Goal: Task Accomplishment & Management: Manage account settings

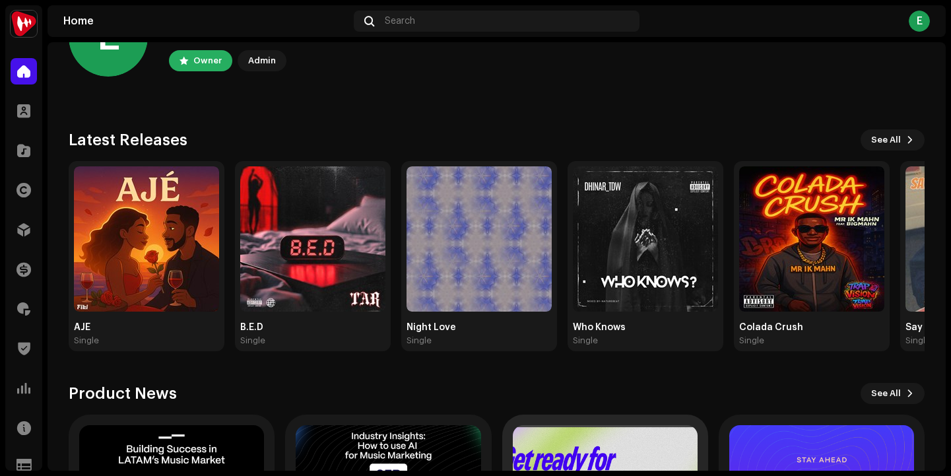
scroll to position [29, 0]
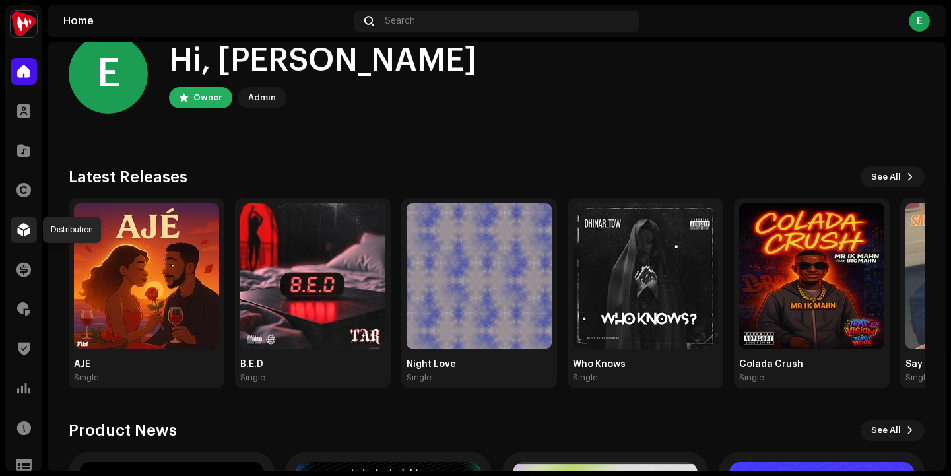
click at [24, 235] on span at bounding box center [23, 229] width 13 height 11
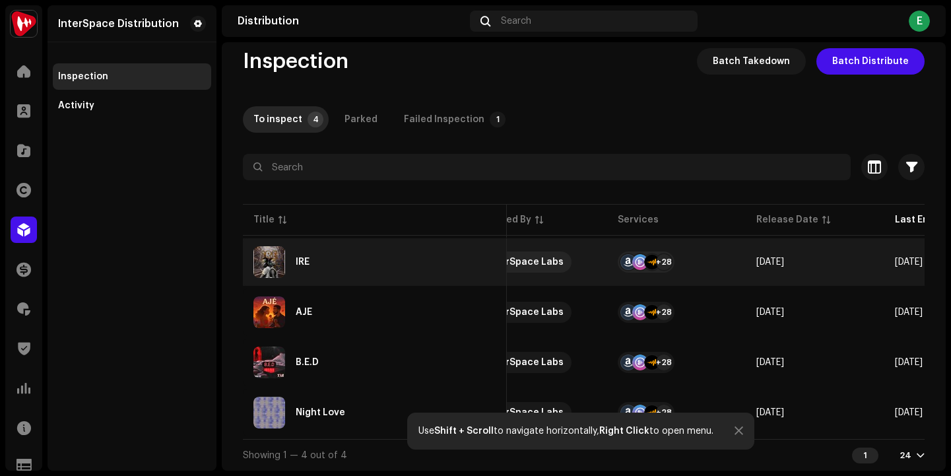
scroll to position [0, 191]
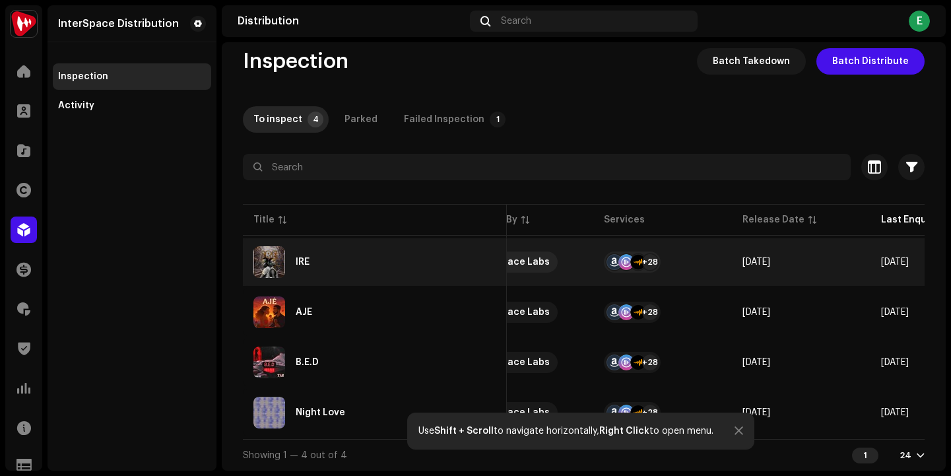
click at [302, 257] on div "IRE" at bounding box center [303, 261] width 14 height 9
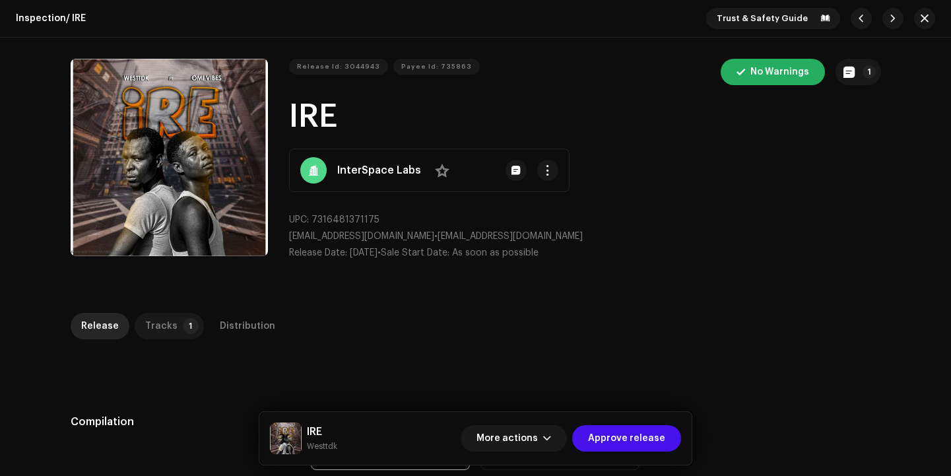
click at [167, 326] on div "Tracks" at bounding box center [161, 326] width 32 height 26
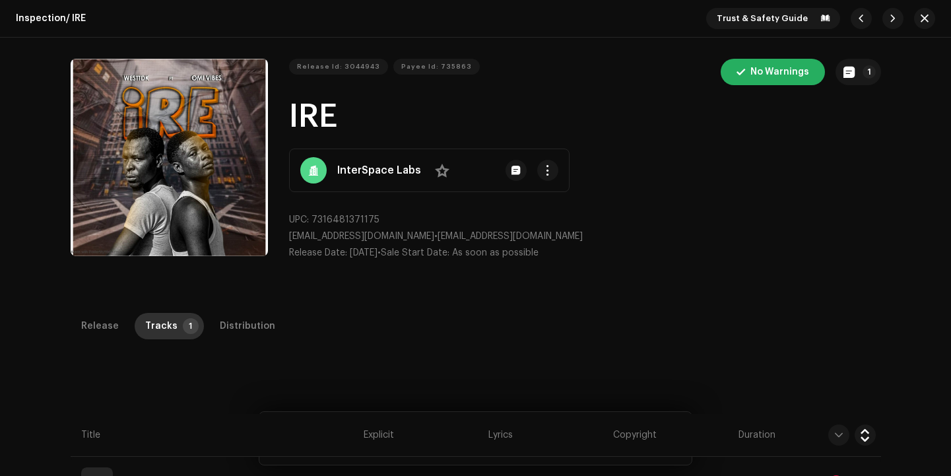
scroll to position [271, 0]
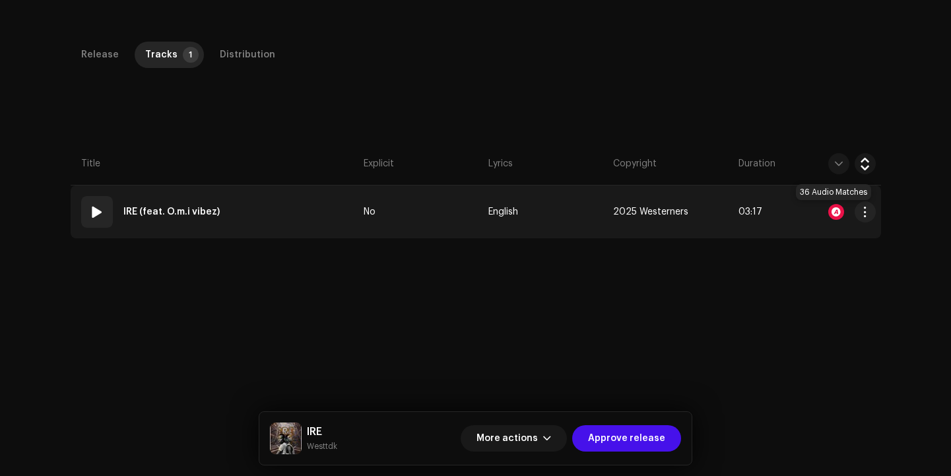
click at [831, 210] on div at bounding box center [836, 212] width 16 height 16
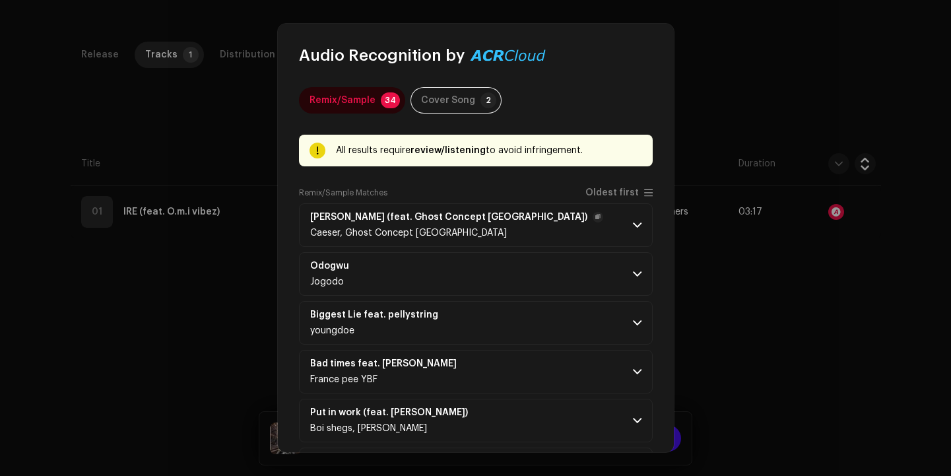
click at [633, 220] on span at bounding box center [637, 225] width 9 height 11
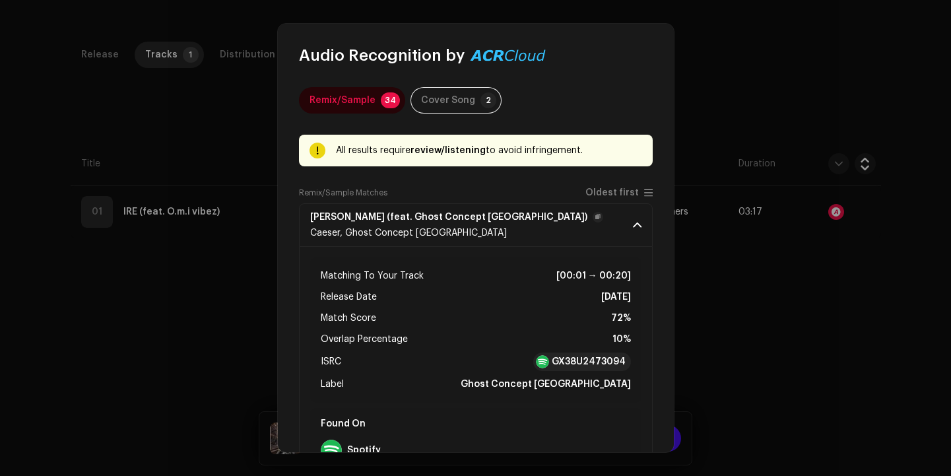
click at [633, 220] on span at bounding box center [637, 225] width 9 height 11
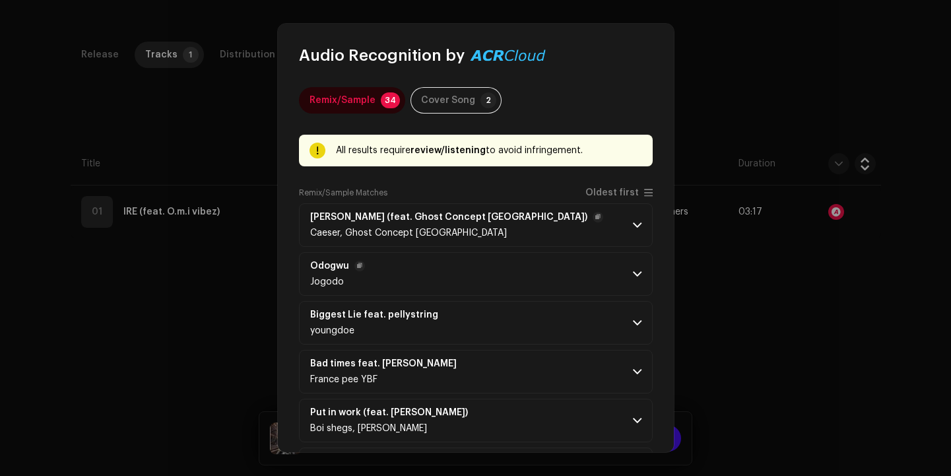
click at [635, 265] on p-accordion-header "Odogwu Jogodo" at bounding box center [476, 274] width 354 height 44
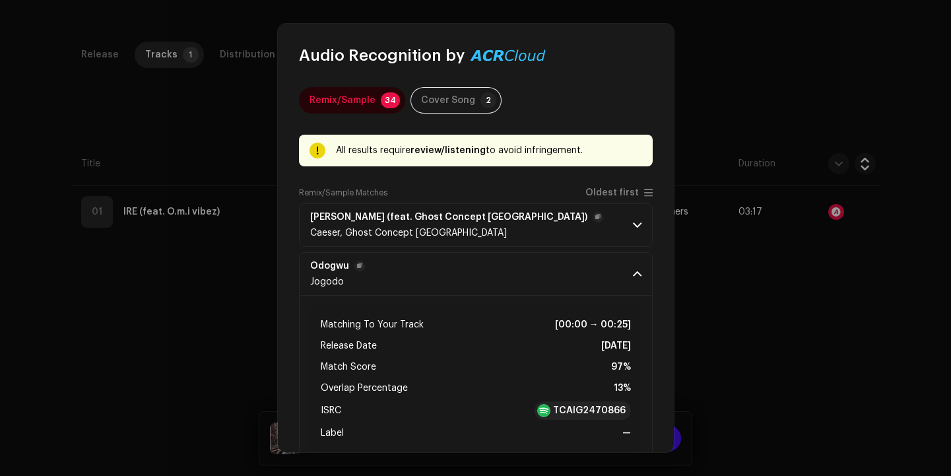
click at [635, 265] on p-accordion-header "Odogwu Jogodo" at bounding box center [476, 274] width 354 height 44
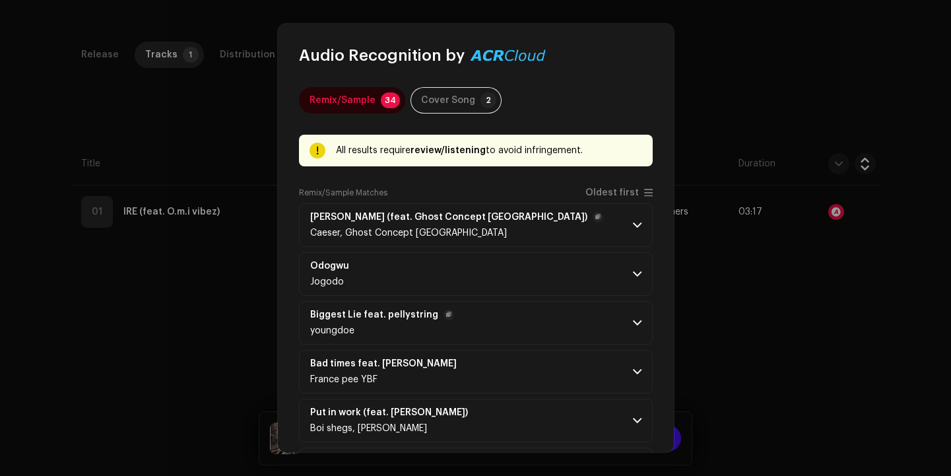
click at [624, 311] on p-accordion-header "Biggest Lie feat. pellystring youngdoe" at bounding box center [476, 323] width 354 height 44
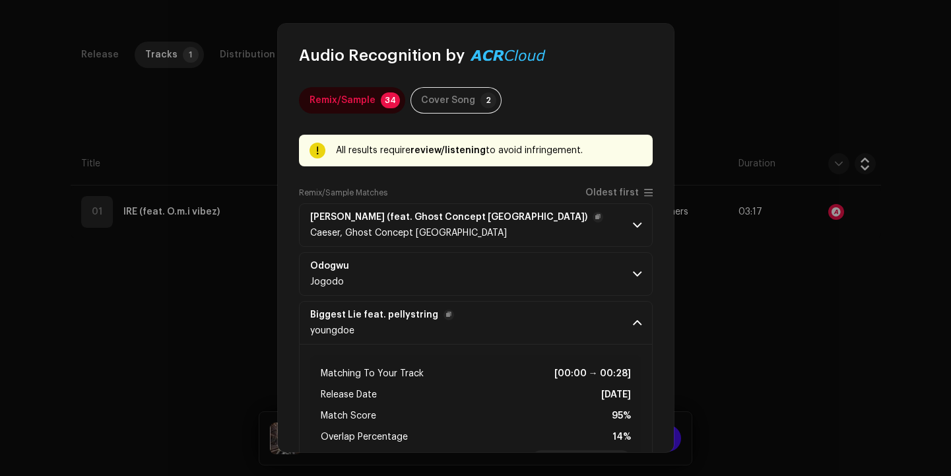
click at [624, 311] on p-accordion-header "Biggest Lie feat. pellystring youngdoe" at bounding box center [476, 323] width 354 height 44
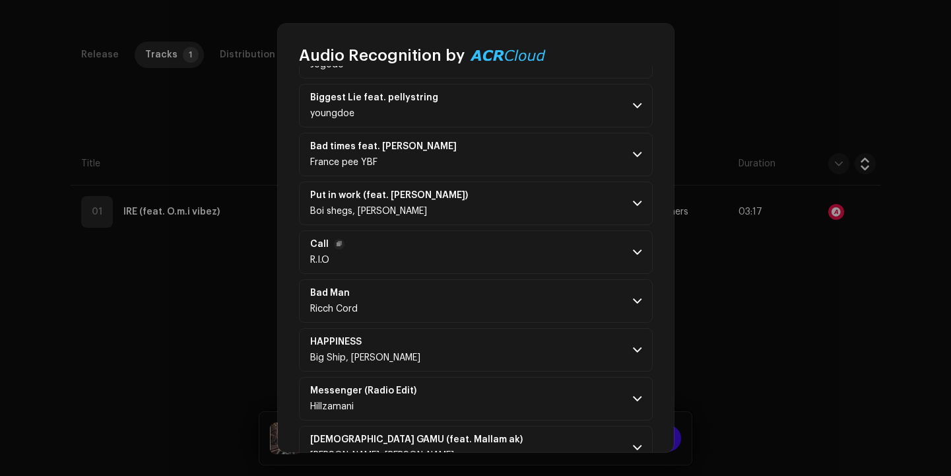
scroll to position [245, 0]
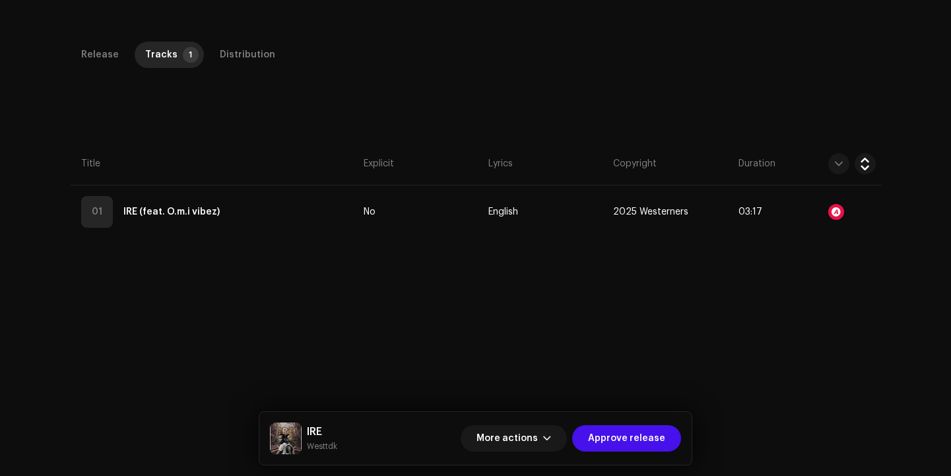
click at [740, 311] on div "Audio Recognition by Remix/Sample 34 Cover Song 2 All results require review/li…" at bounding box center [475, 238] width 951 height 476
click at [629, 437] on span "Approve release" at bounding box center [626, 438] width 77 height 26
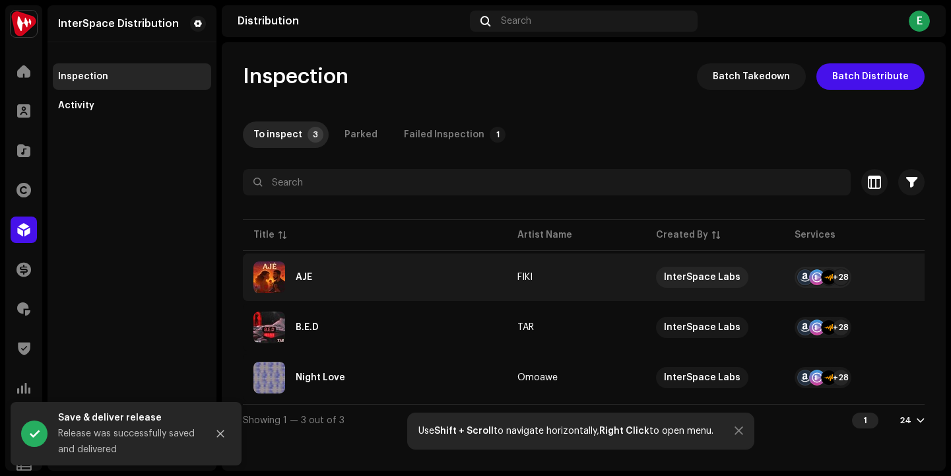
click at [286, 271] on div "AJÉ" at bounding box center [374, 277] width 243 height 32
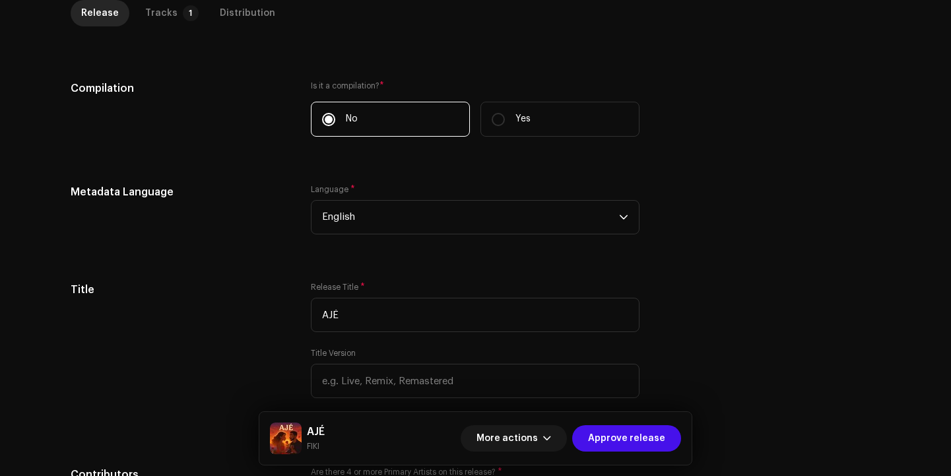
scroll to position [191, 0]
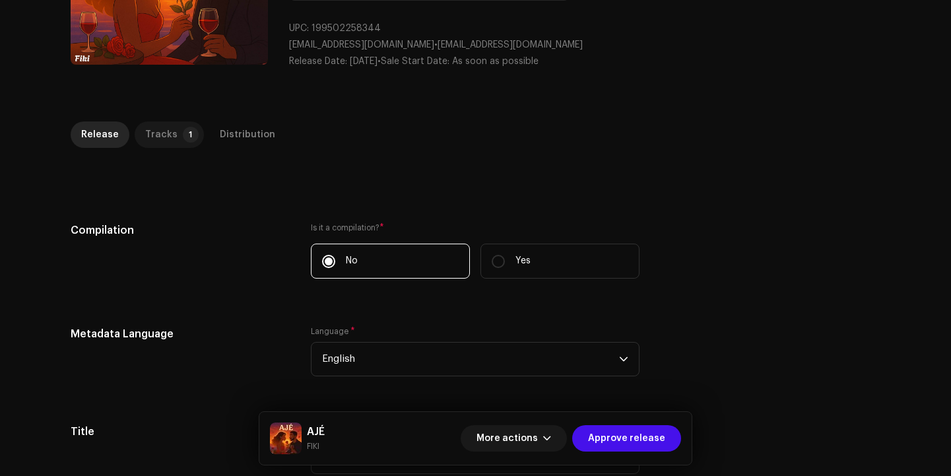
click at [153, 133] on div "Tracks" at bounding box center [161, 134] width 32 height 26
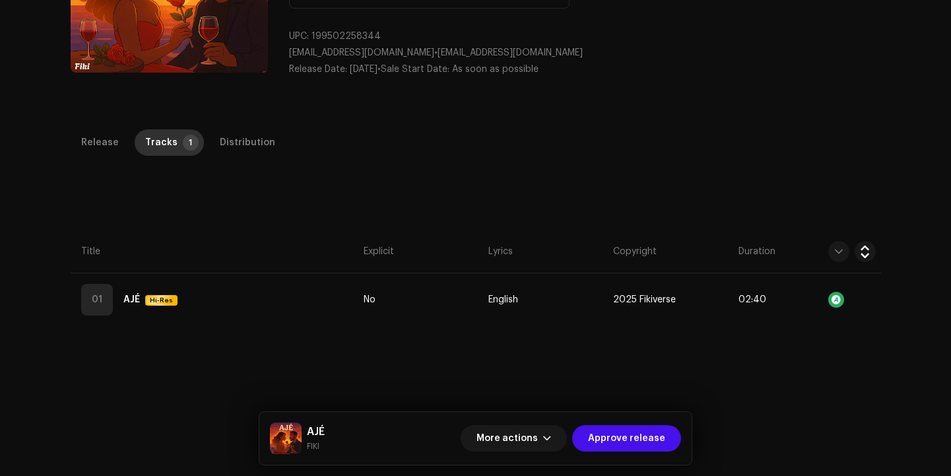
scroll to position [182, 0]
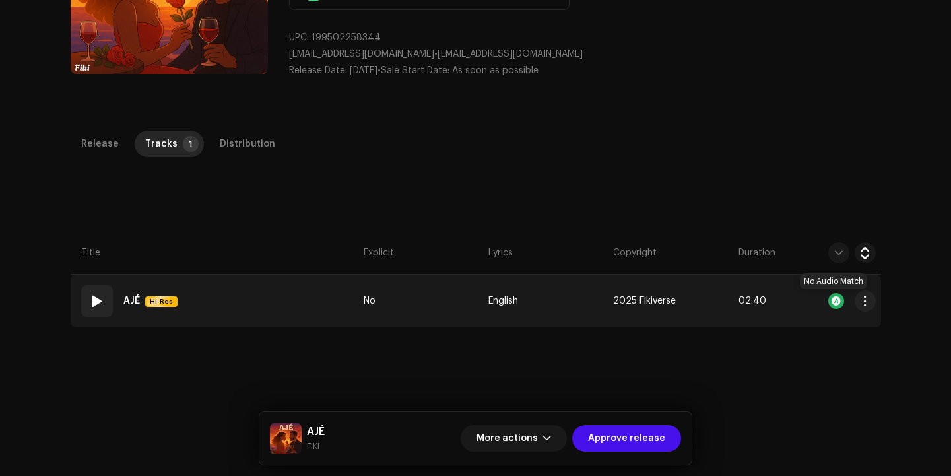
click at [832, 296] on div at bounding box center [836, 301] width 16 height 16
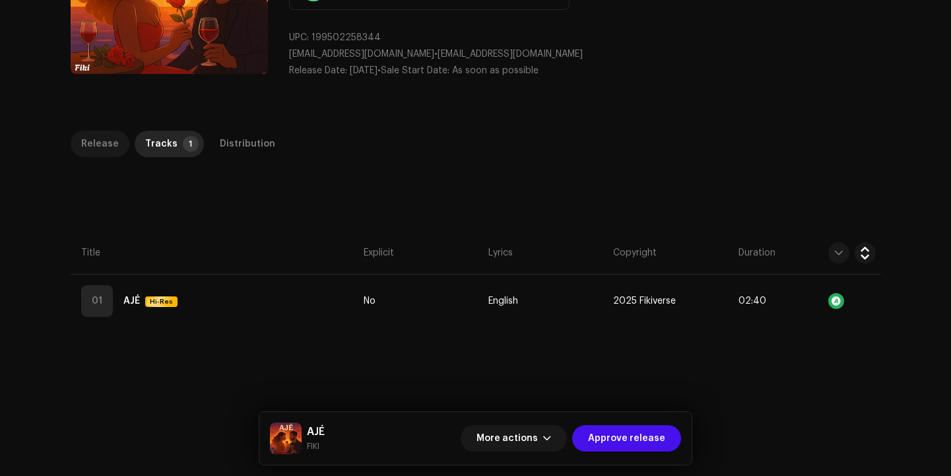
click at [101, 146] on div "Release" at bounding box center [100, 144] width 38 height 26
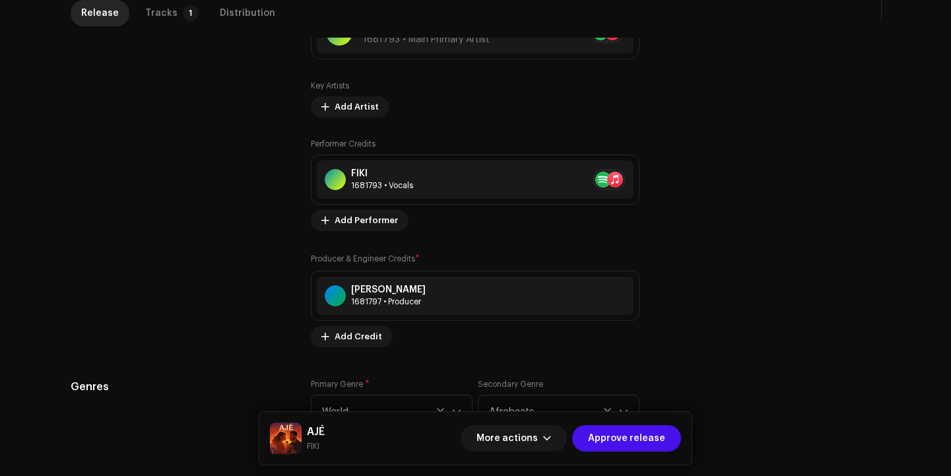
scroll to position [994, 0]
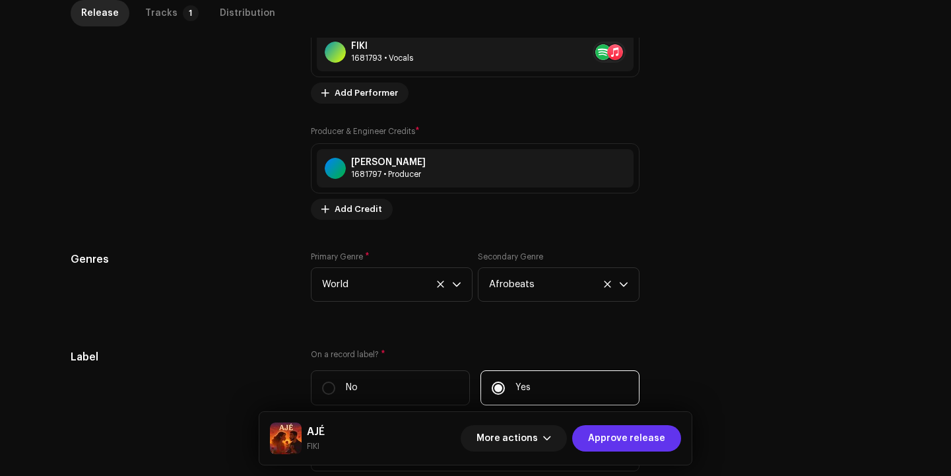
click at [643, 442] on span "Approve release" at bounding box center [626, 438] width 77 height 26
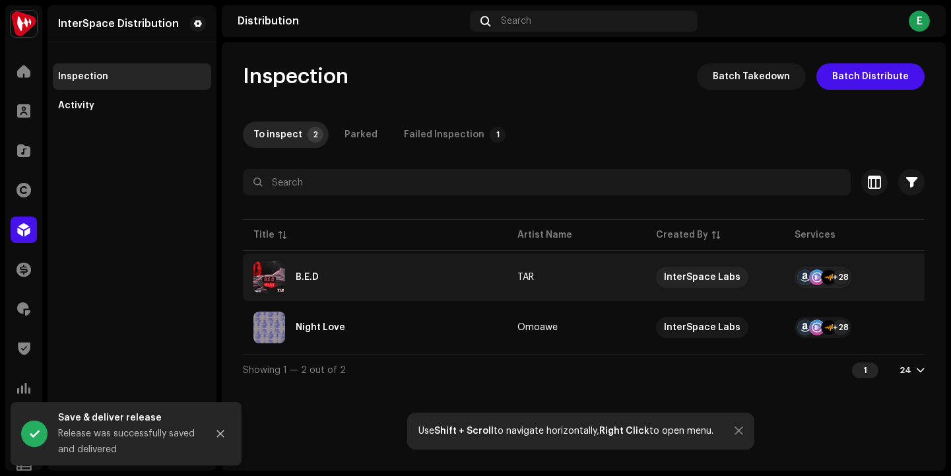
click at [300, 277] on div "B.E.D" at bounding box center [307, 277] width 23 height 9
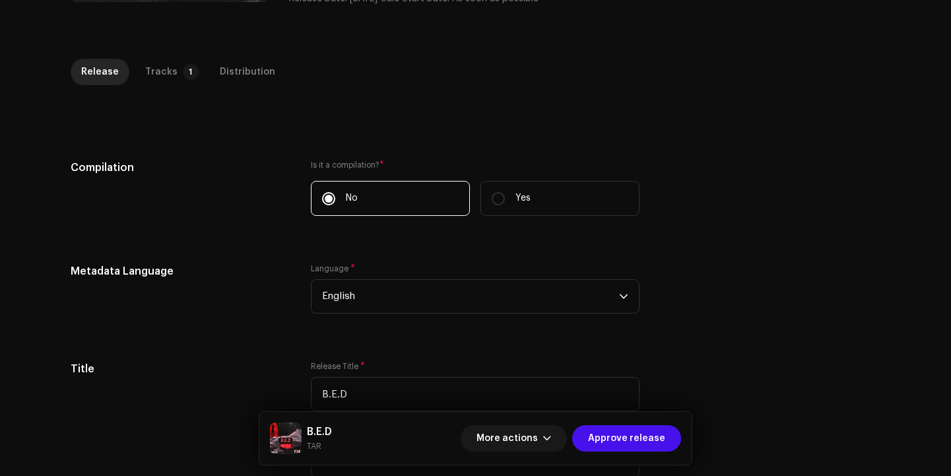
scroll to position [88, 0]
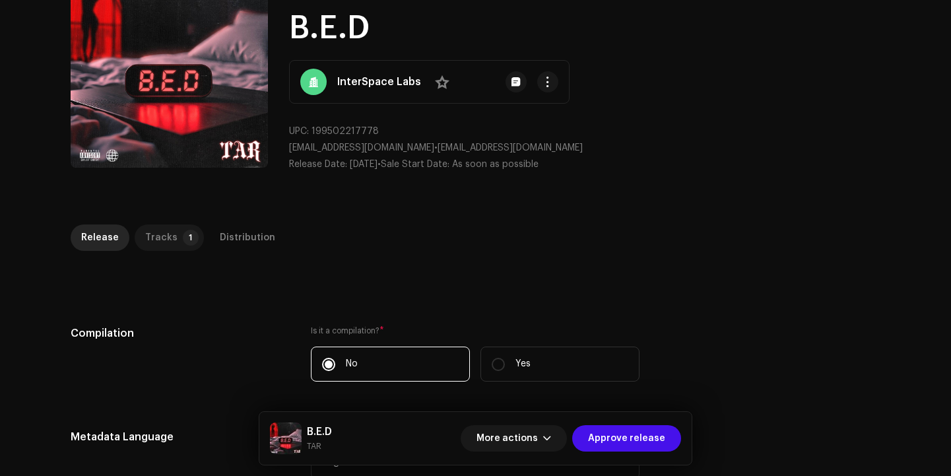
click at [162, 232] on div "Tracks" at bounding box center [161, 237] width 32 height 26
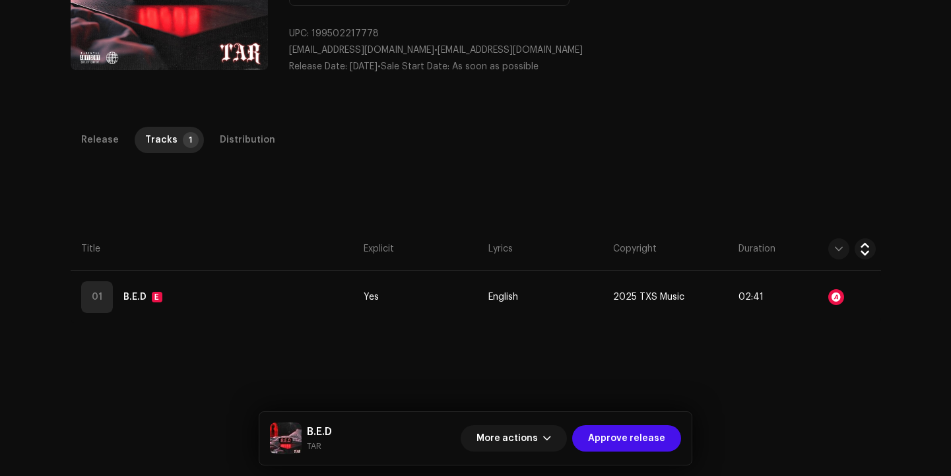
scroll to position [309, 0]
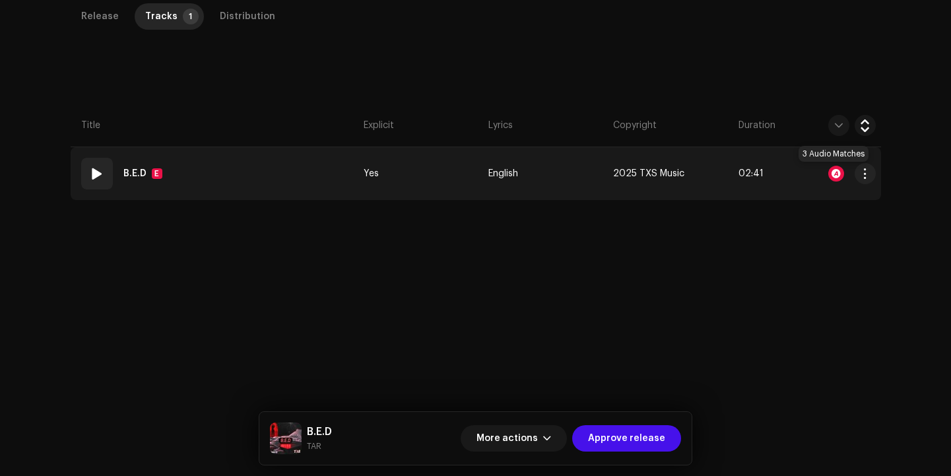
click at [832, 176] on div at bounding box center [836, 174] width 16 height 16
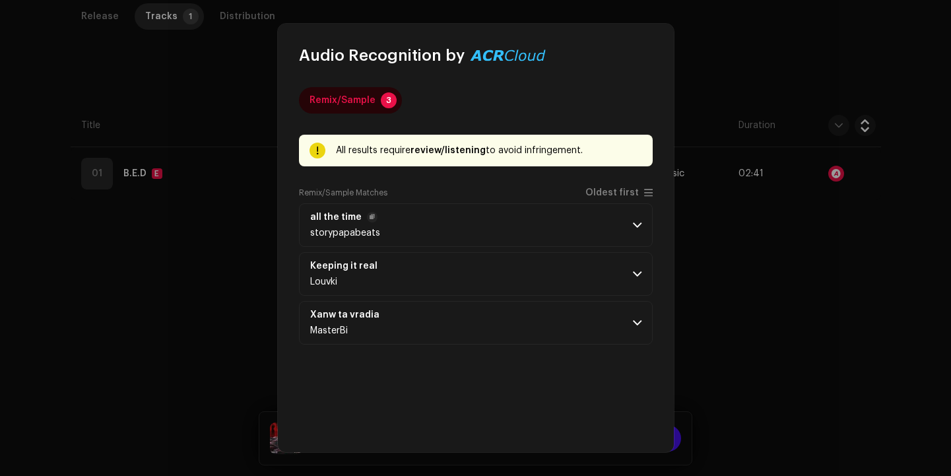
click at [634, 224] on span at bounding box center [637, 225] width 9 height 11
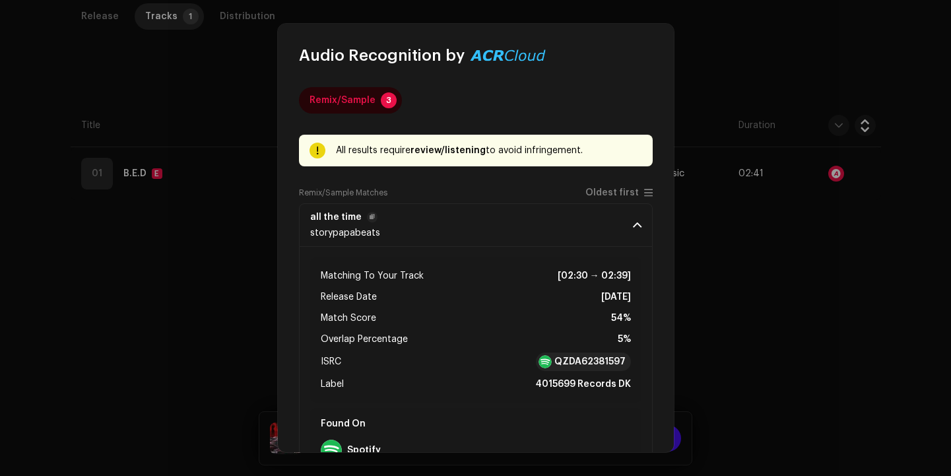
click at [634, 224] on span at bounding box center [637, 225] width 9 height 11
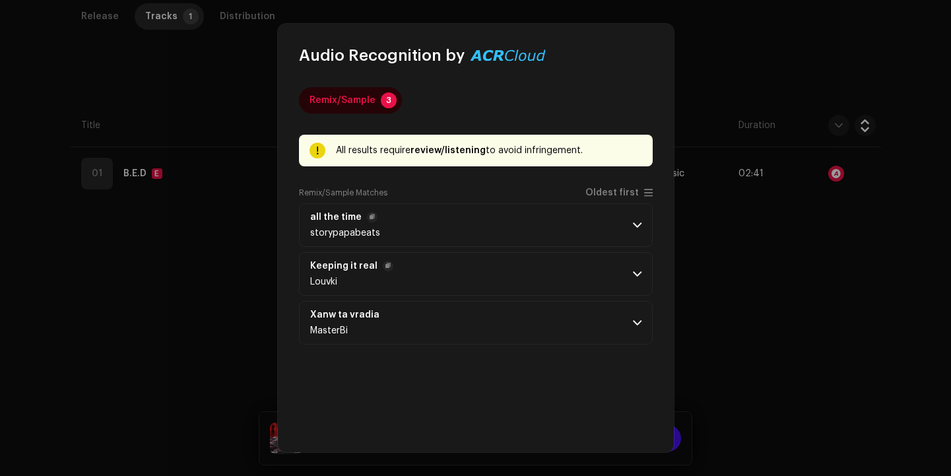
click at [629, 263] on p-accordion-header "Keeping it real Louvki" at bounding box center [476, 274] width 354 height 44
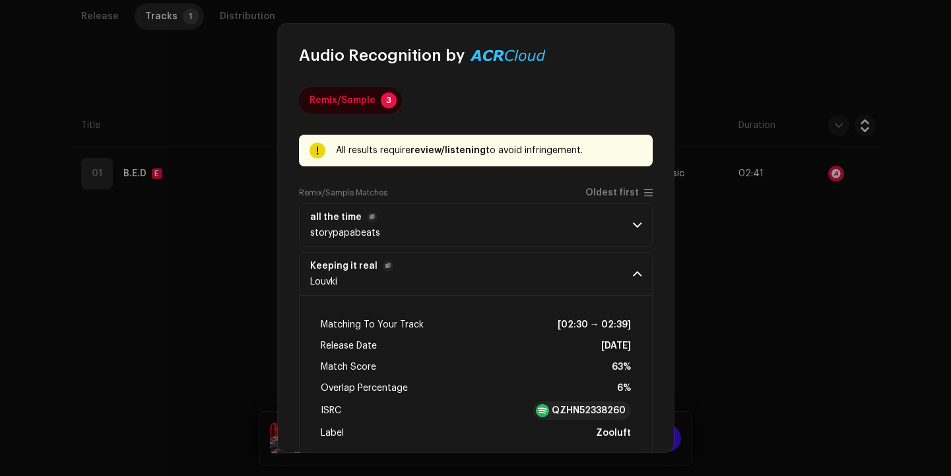
click at [629, 263] on p-accordion-header "Keeping it real Louvki" at bounding box center [476, 274] width 354 height 44
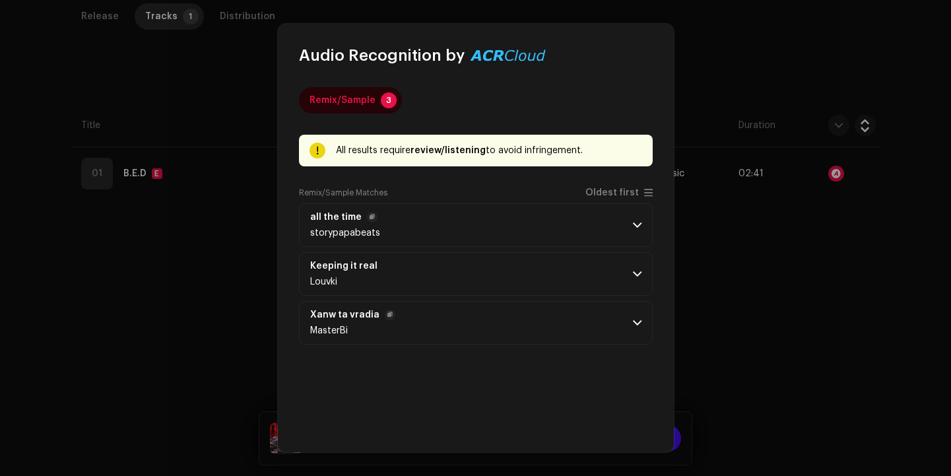
click at [625, 313] on p-accordion-header "Xanw ta vradia MasterBi" at bounding box center [476, 323] width 354 height 44
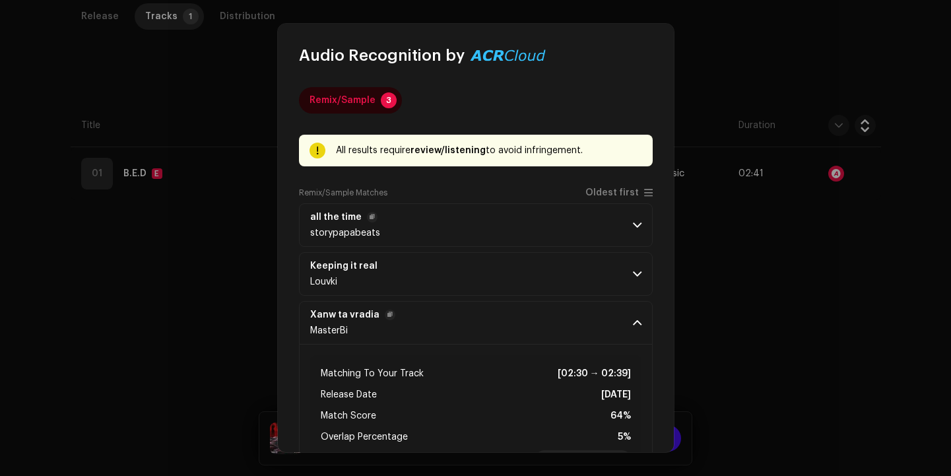
click at [625, 313] on p-accordion-header "Xanw ta vradia MasterBi" at bounding box center [476, 323] width 354 height 44
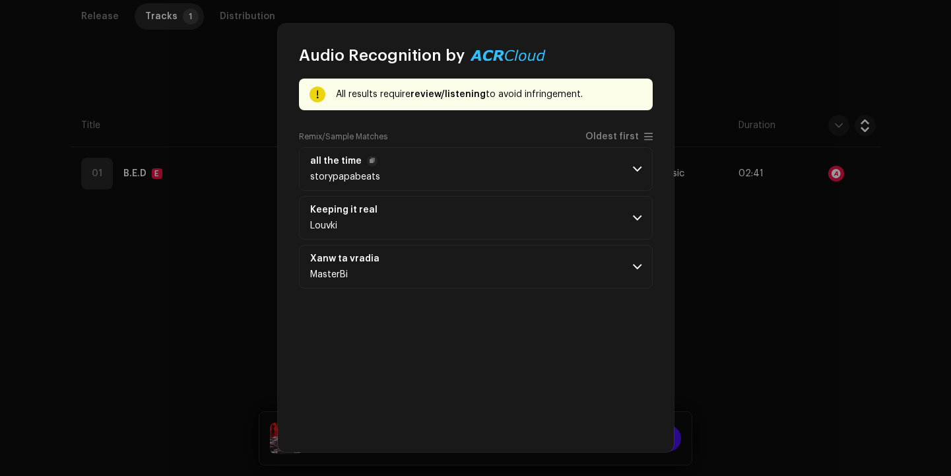
scroll to position [56, 0]
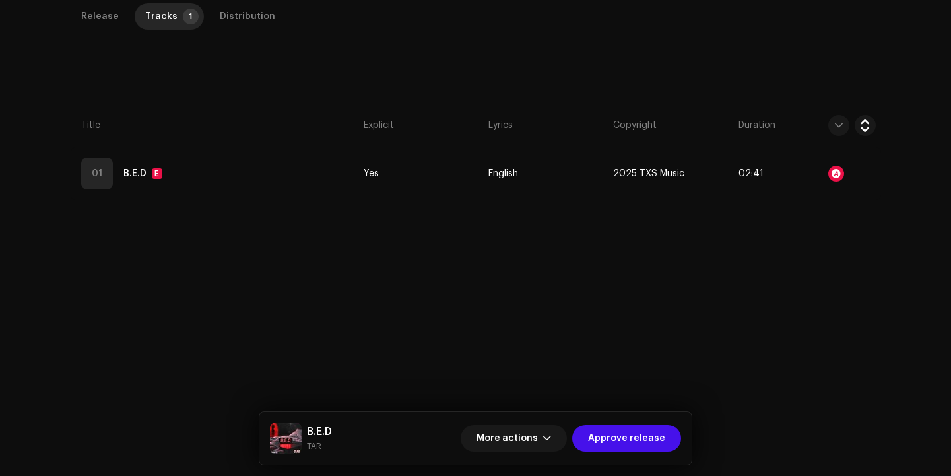
click at [750, 298] on div "Audio Recognition by Remix/Sample 3 All results require review/listening to avo…" at bounding box center [475, 238] width 951 height 476
click at [647, 441] on span "Approve release" at bounding box center [626, 438] width 77 height 26
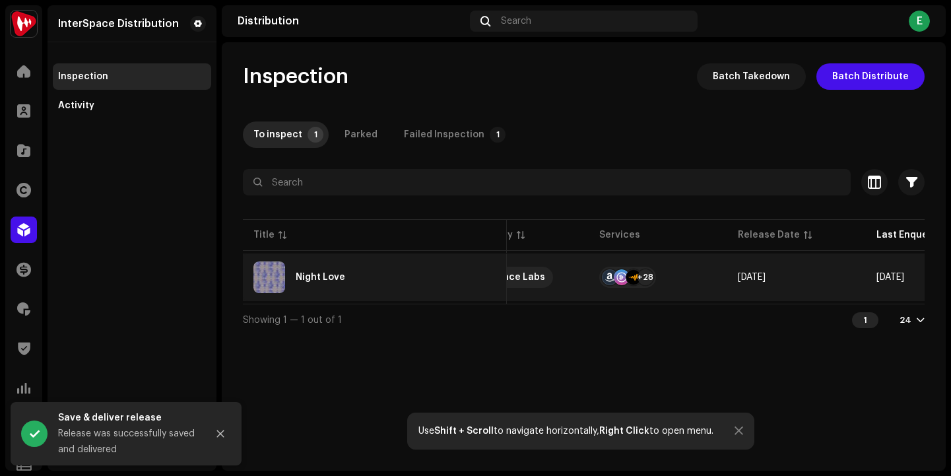
scroll to position [0, 201]
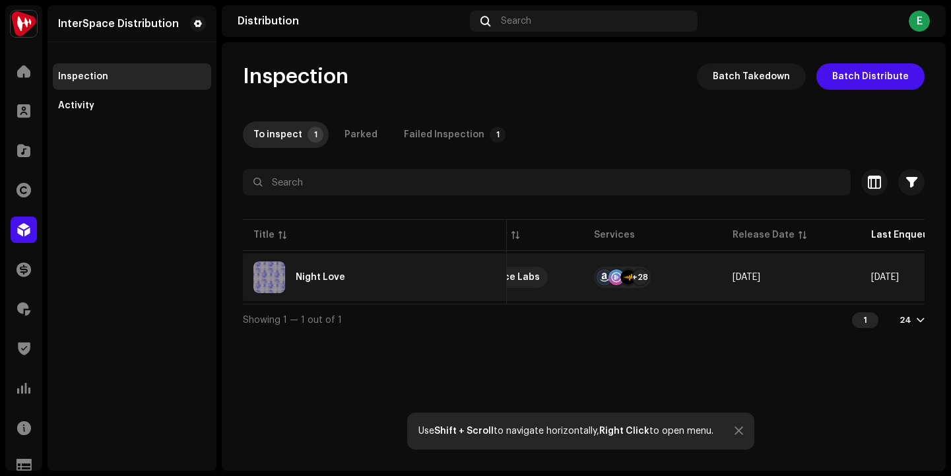
click at [317, 273] on div "Night Love" at bounding box center [320, 277] width 49 height 9
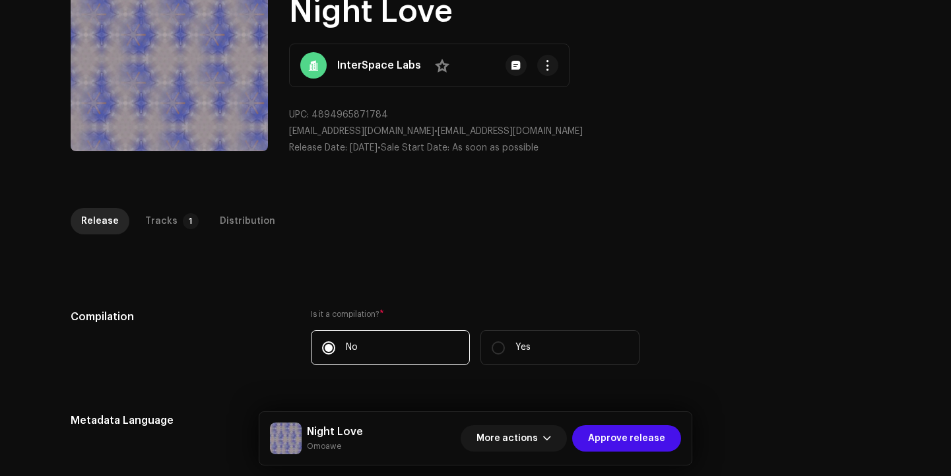
scroll to position [108, 0]
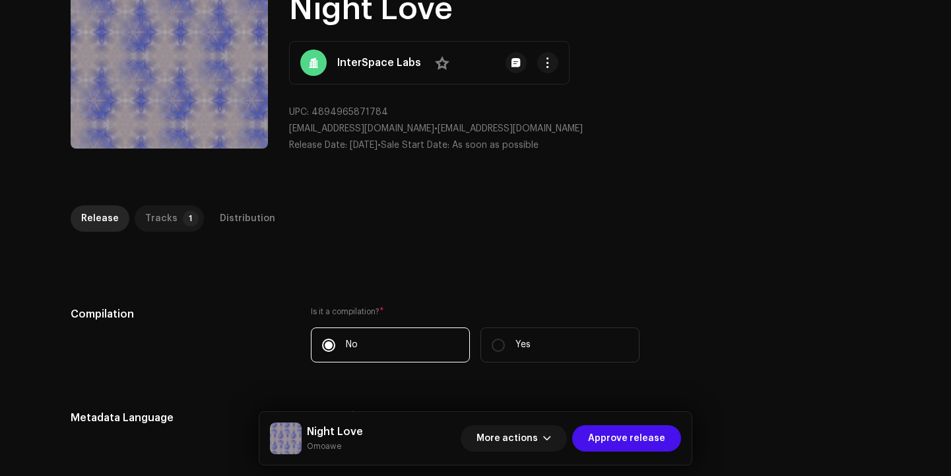
click at [146, 223] on div "Tracks" at bounding box center [161, 218] width 32 height 26
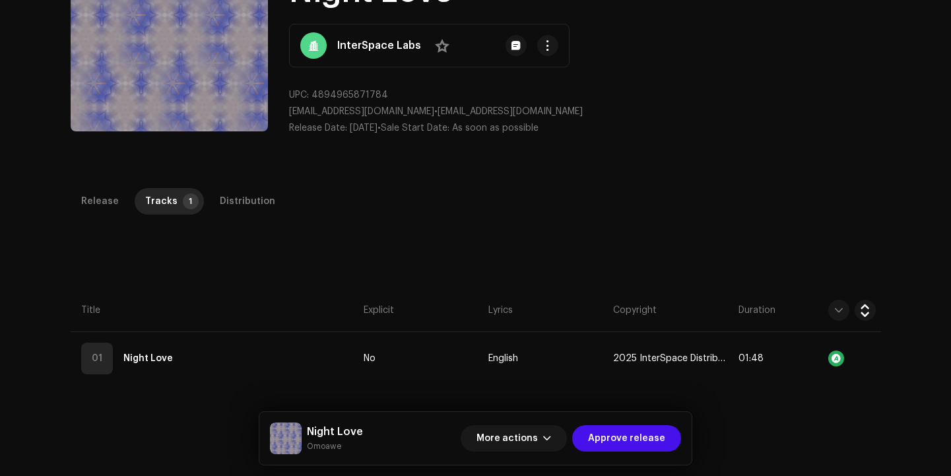
scroll to position [126, 0]
click at [113, 201] on p-tab "Release" at bounding box center [100, 200] width 59 height 26
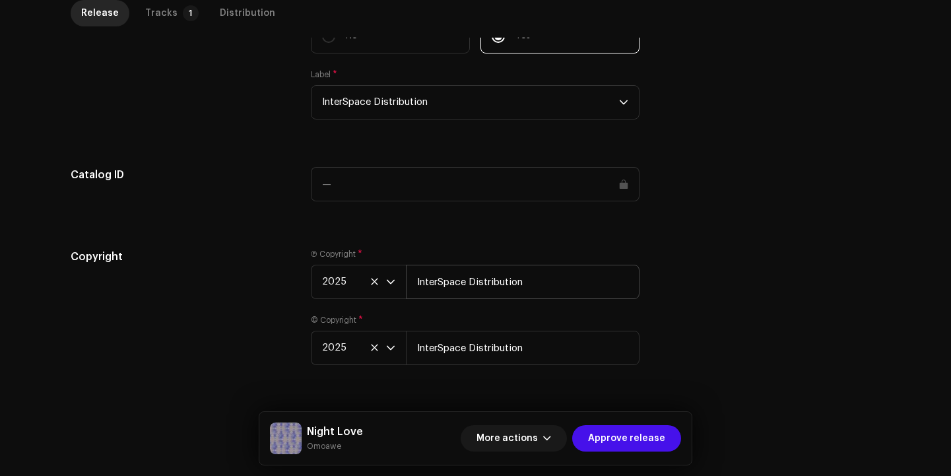
scroll to position [1345, 0]
click at [411, 287] on input "InterSpace Distribution" at bounding box center [523, 282] width 234 height 34
click at [415, 286] on input "InterSpace Distribution" at bounding box center [523, 282] width 234 height 34
click at [429, 284] on input "Omoawe / InterSpace Distribution" at bounding box center [523, 282] width 234 height 34
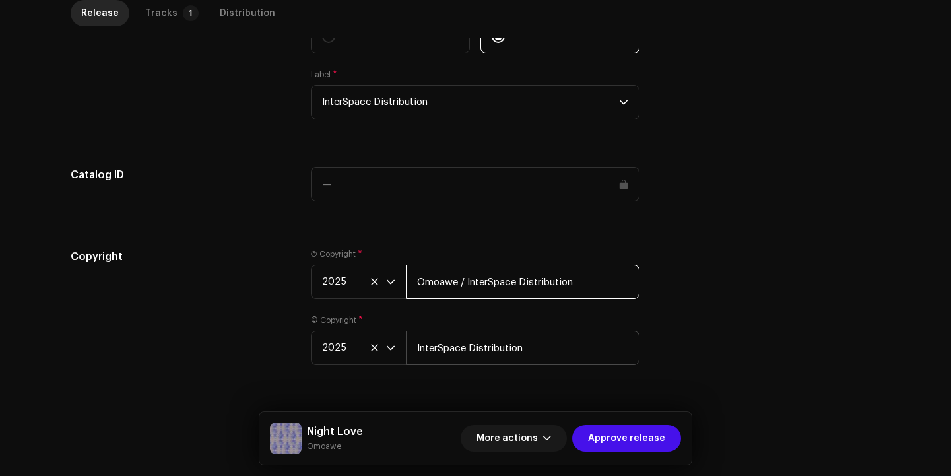
type input "Omoawe / InterSpace Distribution"
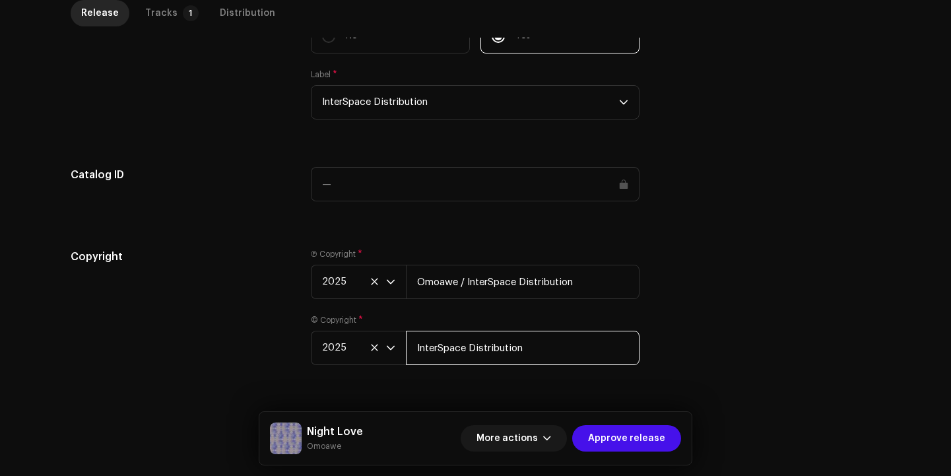
click at [447, 344] on input "InterSpace Distribution" at bounding box center [523, 348] width 234 height 34
paste input "Omoawe /"
type input "Omoawe / InterSpace Distribution"
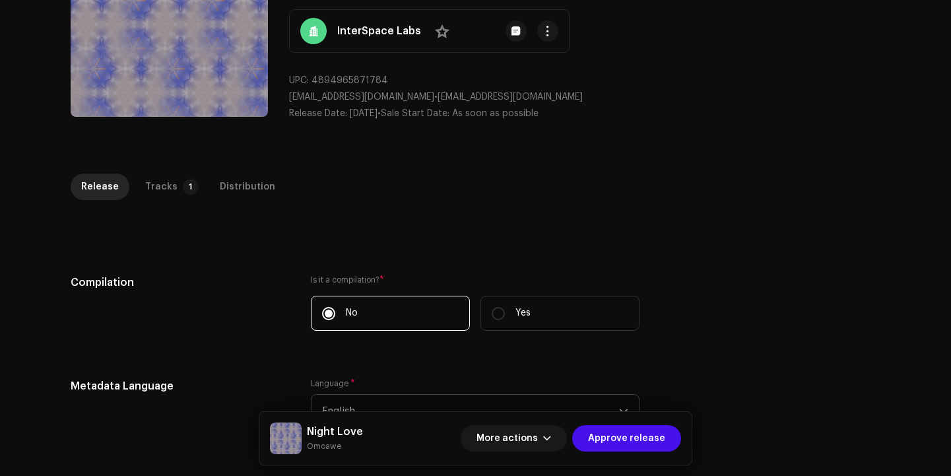
scroll to position [77, 0]
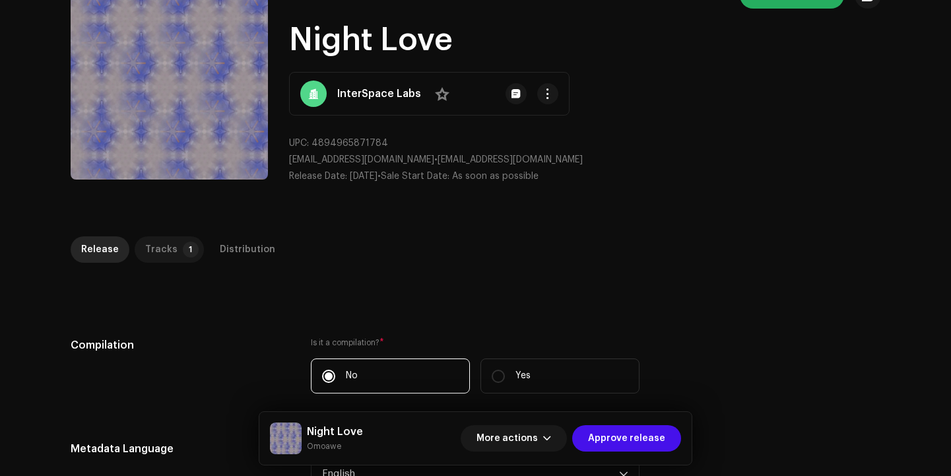
click at [161, 253] on div "Tracks" at bounding box center [161, 249] width 32 height 26
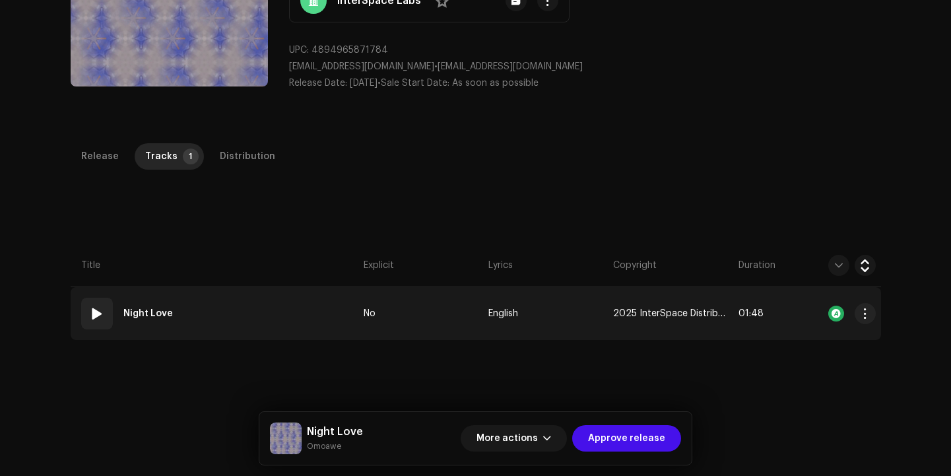
scroll to position [181, 0]
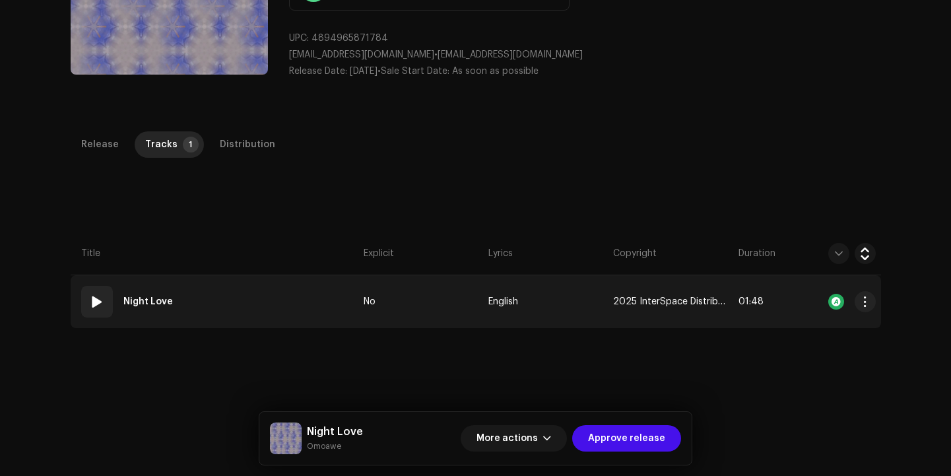
click at [440, 315] on td "No" at bounding box center [420, 301] width 125 height 53
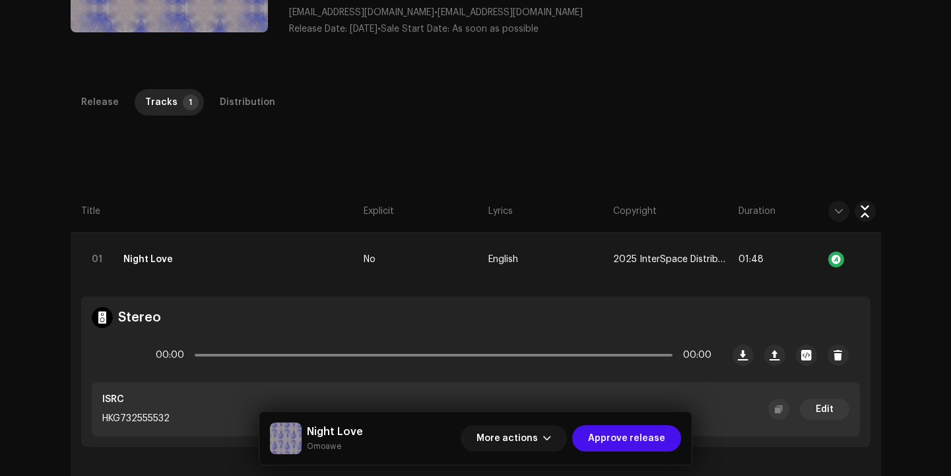
scroll to position [230, 0]
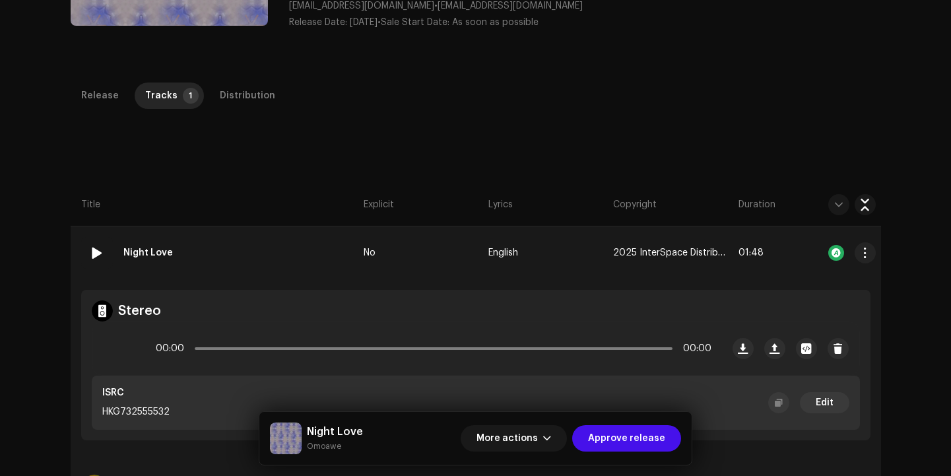
click at [413, 247] on td "No" at bounding box center [420, 252] width 125 height 53
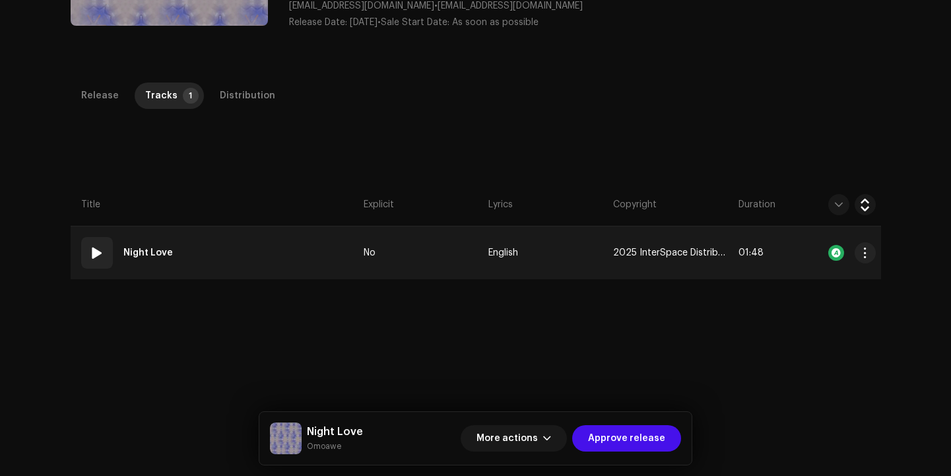
click at [413, 247] on td "No" at bounding box center [420, 252] width 125 height 53
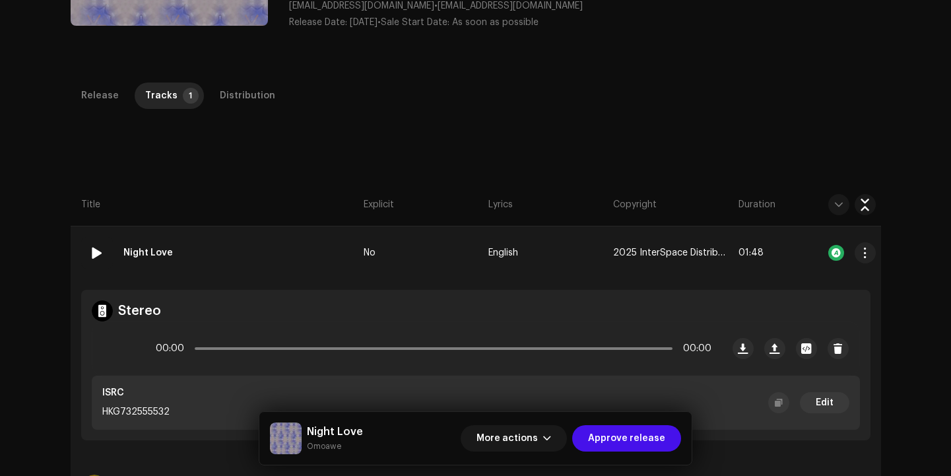
scroll to position [346, 0]
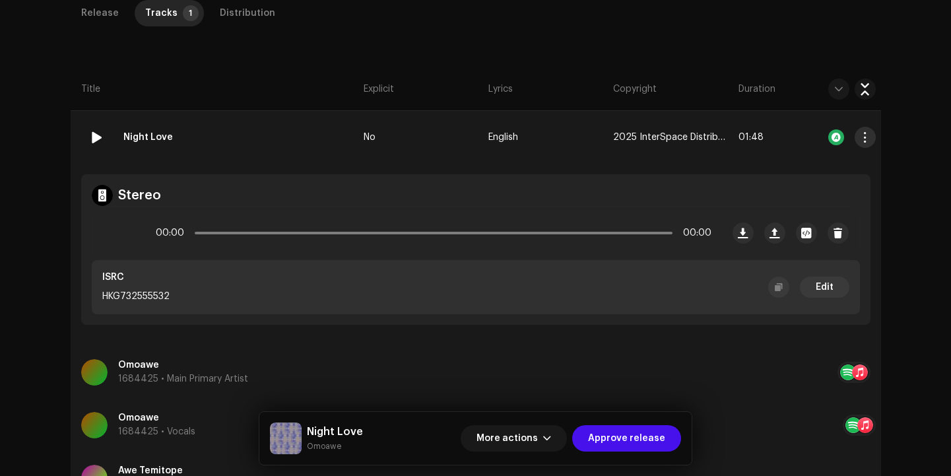
click at [861, 138] on span "button" at bounding box center [865, 137] width 10 height 11
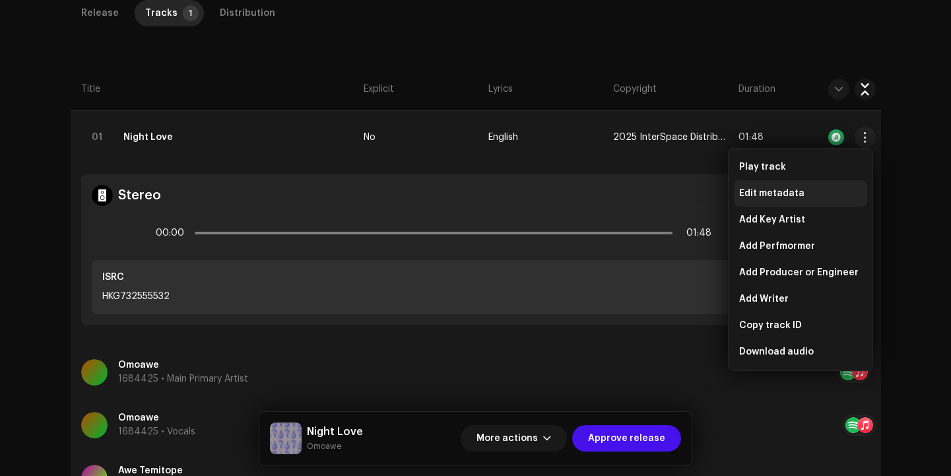
click at [774, 192] on span "Edit metadata" at bounding box center [771, 193] width 65 height 11
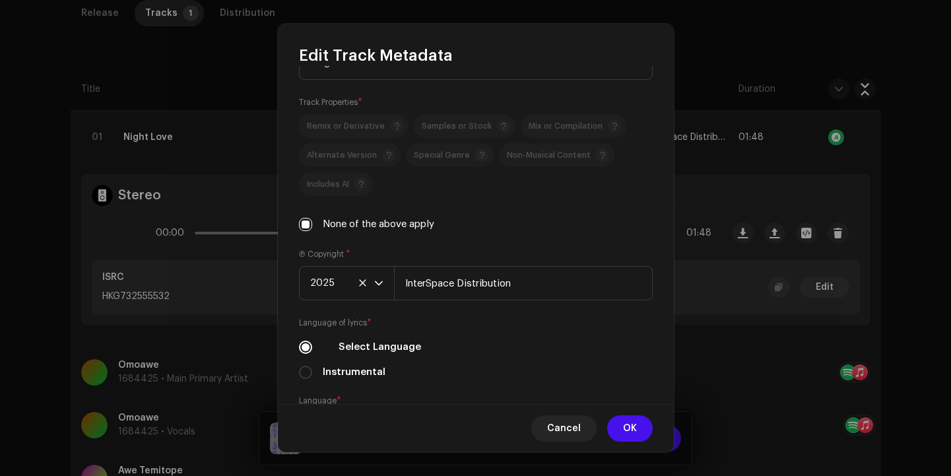
scroll to position [358, 0]
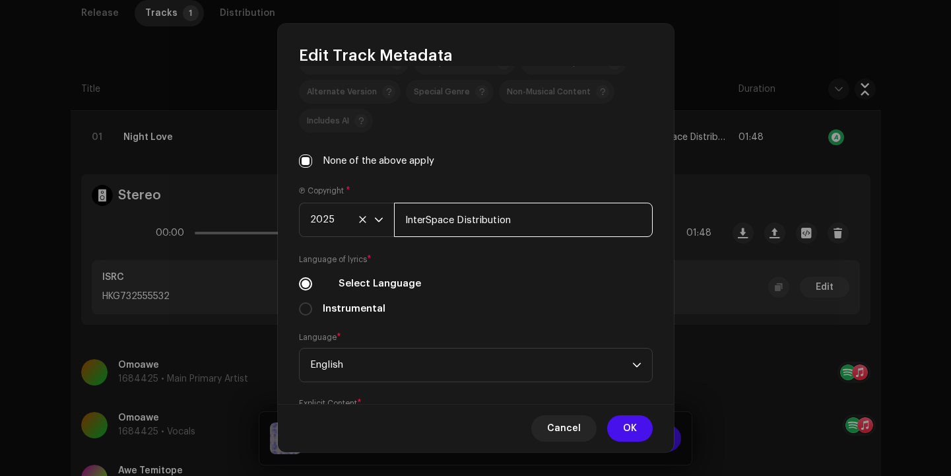
click at [520, 209] on input "InterSpace Distribution" at bounding box center [523, 220] width 259 height 34
paste input "Omoawe /"
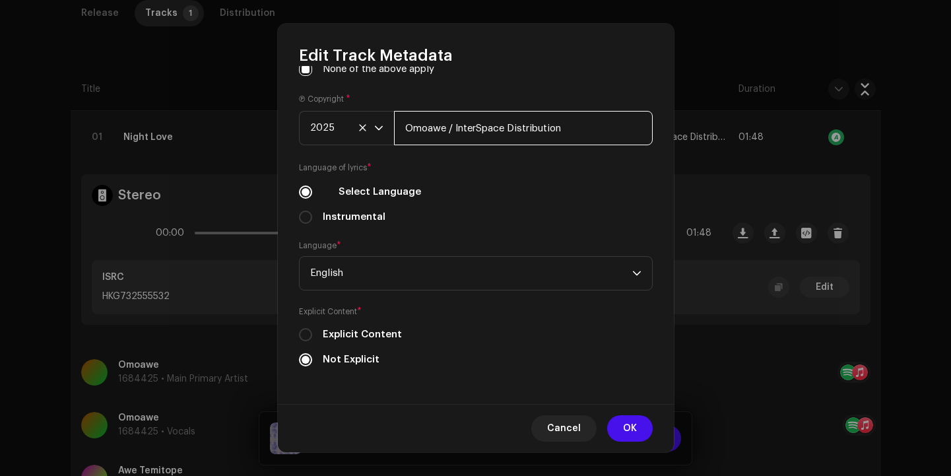
scroll to position [450, 0]
type input "Omoawe / InterSpace Distribution"
click at [636, 421] on span "OK" at bounding box center [630, 428] width 14 height 26
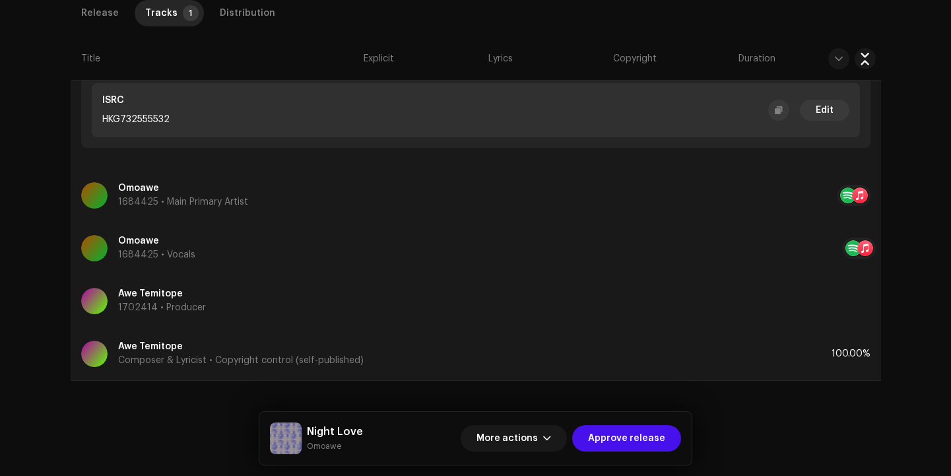
scroll to position [523, 0]
click at [645, 442] on span "Approve release" at bounding box center [626, 438] width 77 height 26
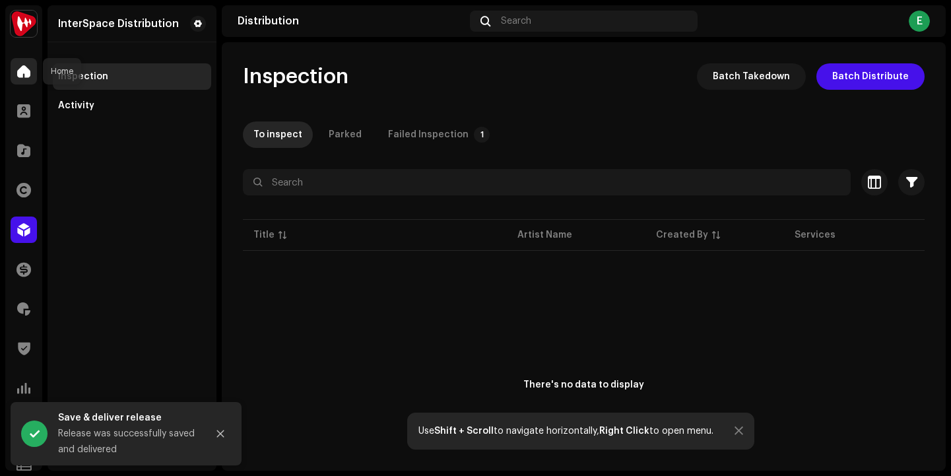
click at [21, 77] on span at bounding box center [23, 71] width 13 height 11
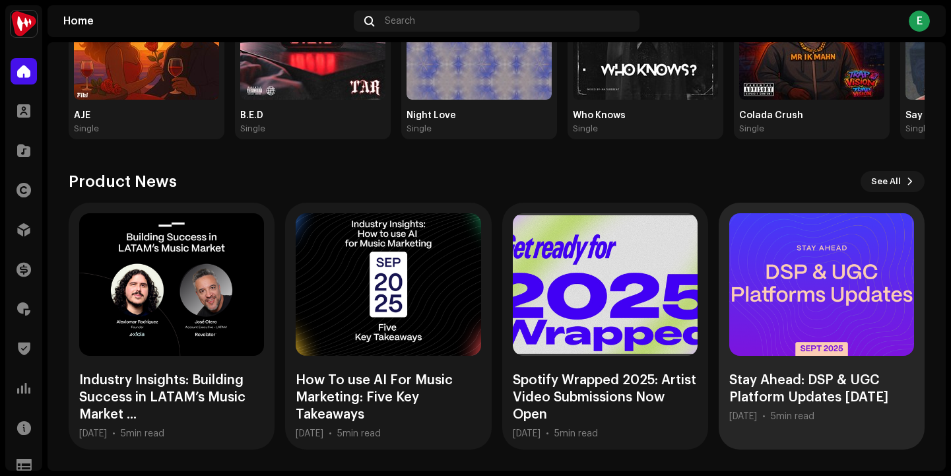
scroll to position [88, 0]
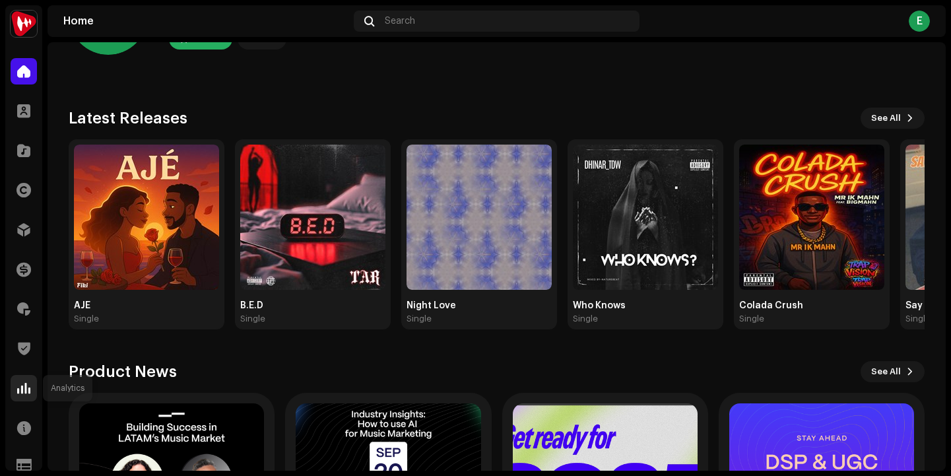
click at [13, 383] on div at bounding box center [24, 388] width 26 height 26
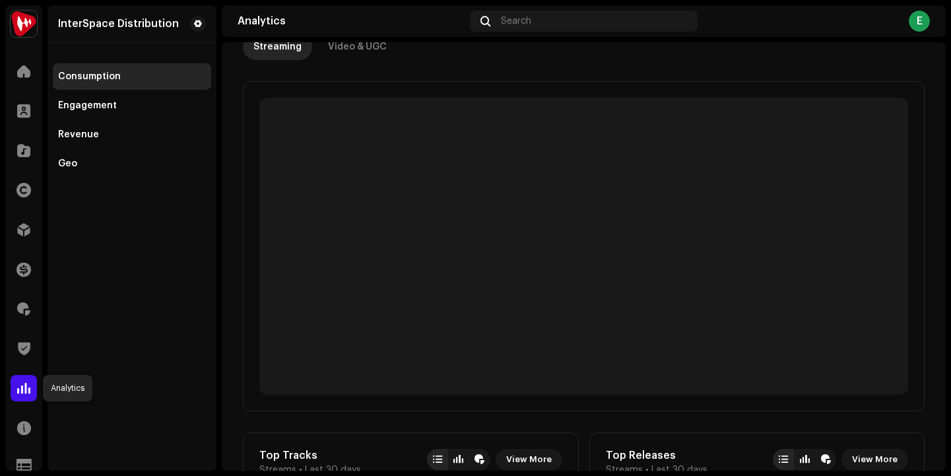
scroll to position [15, 0]
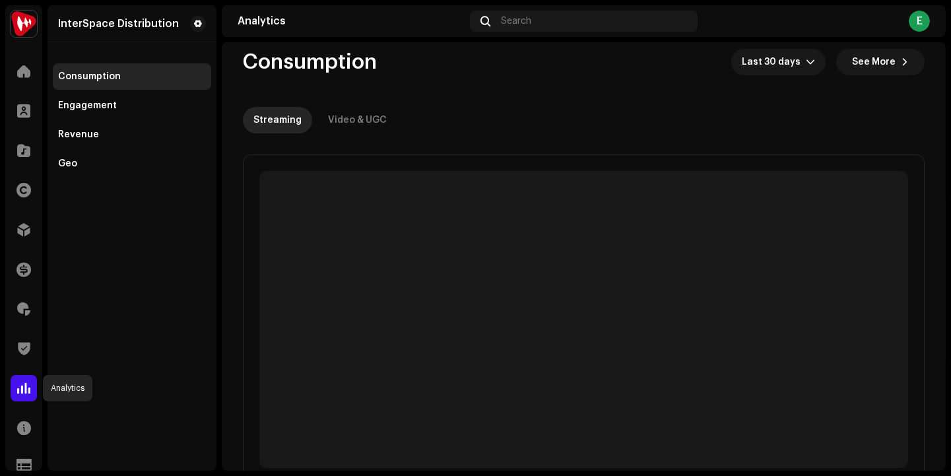
click at [28, 395] on div at bounding box center [24, 388] width 26 height 26
